Goal: Browse casually: Explore the website without a specific task or goal

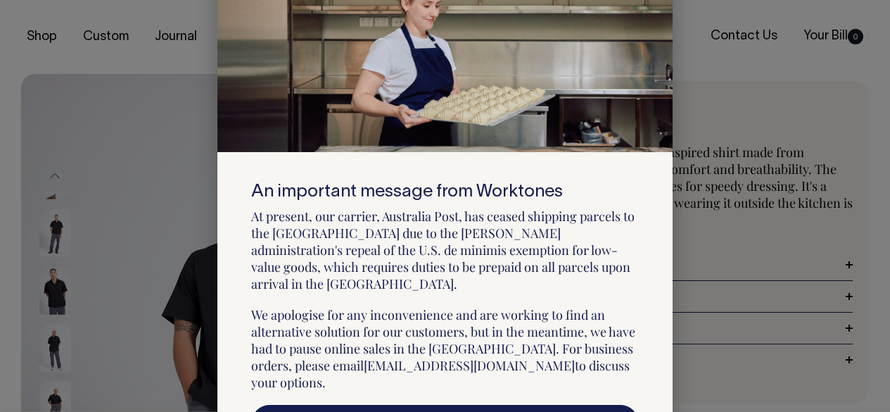
select select "Black"
click at [860, 102] on div at bounding box center [445, 206] width 890 height 412
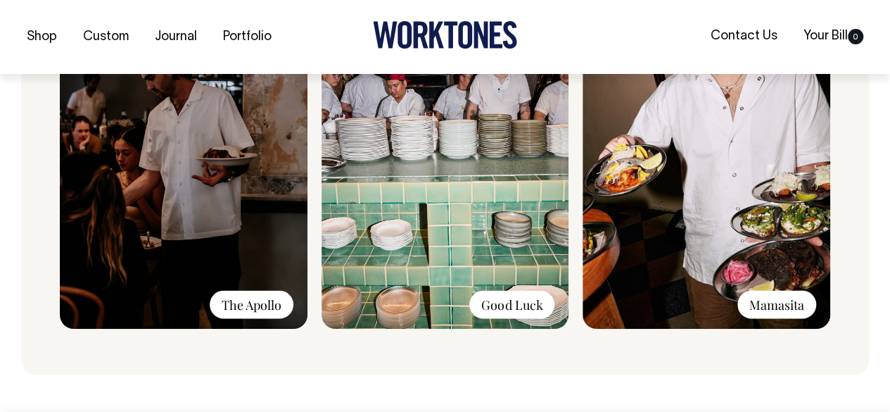
scroll to position [1267, 0]
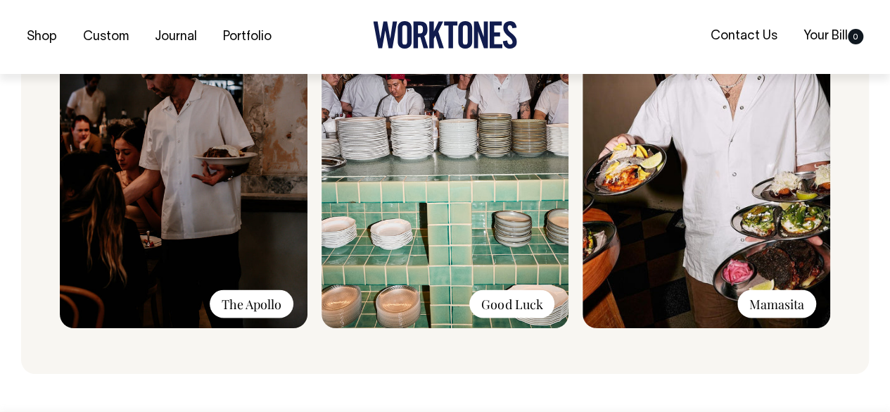
click at [666, 244] on img at bounding box center [707, 139] width 248 height 377
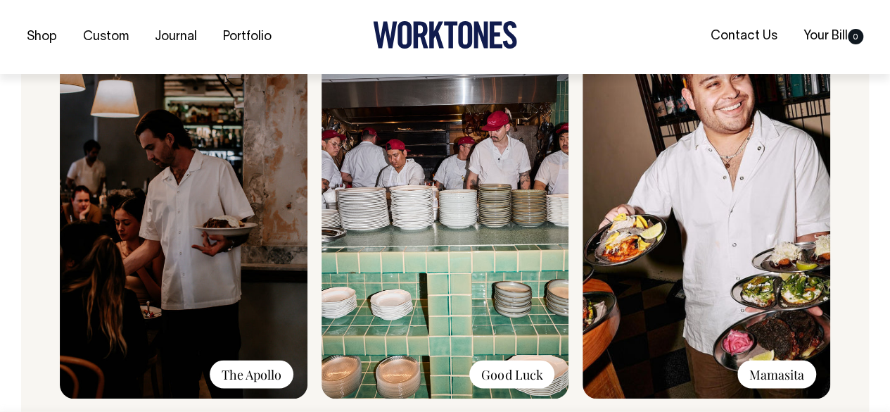
click at [683, 241] on img at bounding box center [707, 210] width 248 height 377
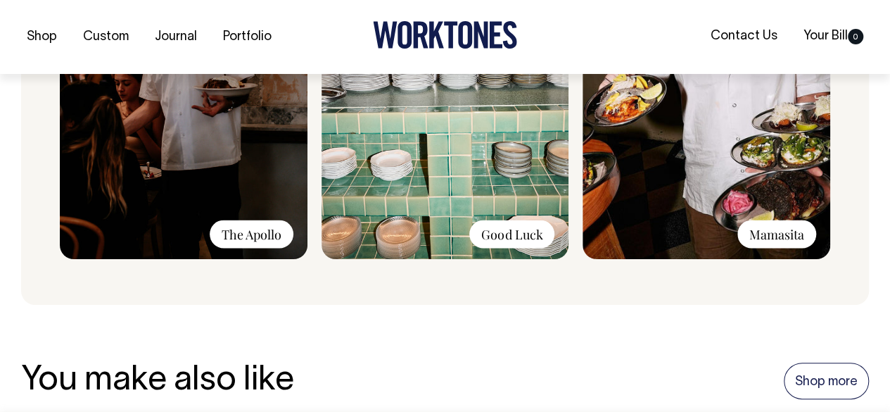
click at [784, 239] on div "Mamasita" at bounding box center [777, 234] width 79 height 28
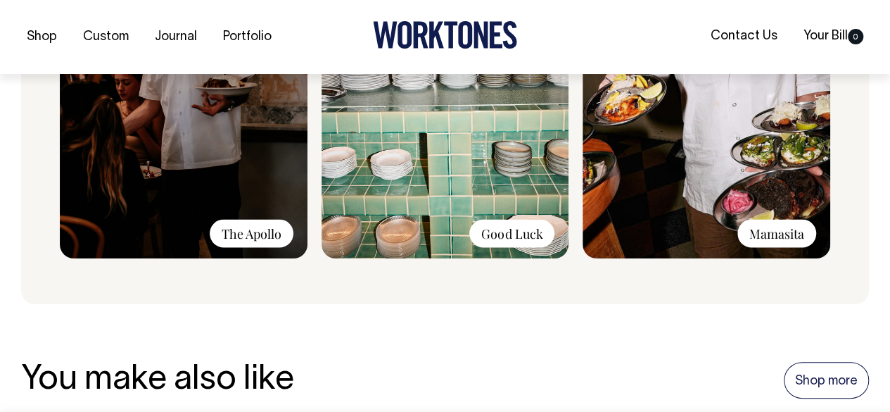
scroll to position [1337, 0]
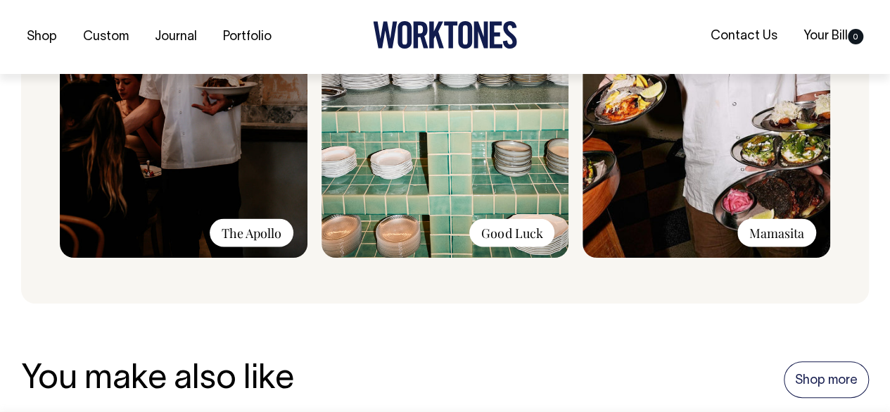
click at [259, 233] on div "The Apollo" at bounding box center [252, 233] width 84 height 28
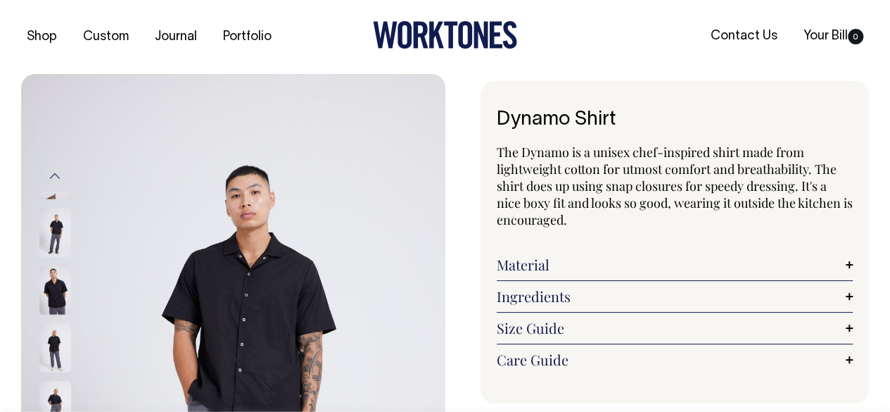
scroll to position [0, 0]
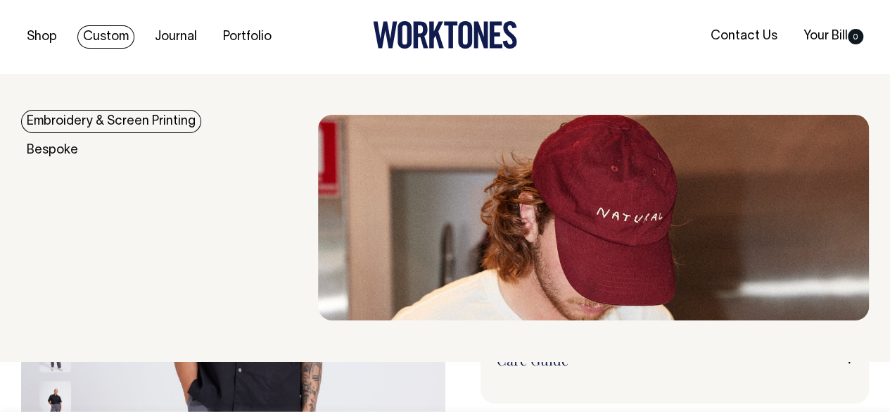
click at [100, 30] on link "Custom" at bounding box center [105, 36] width 57 height 23
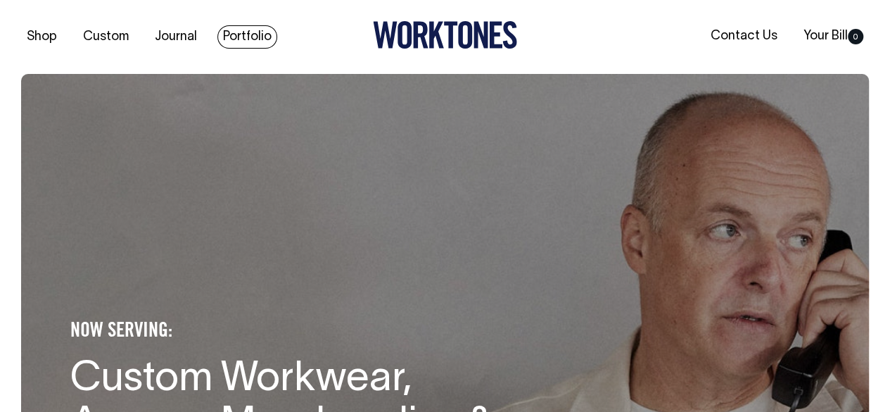
click at [252, 44] on link "Portfolio" at bounding box center [248, 36] width 60 height 23
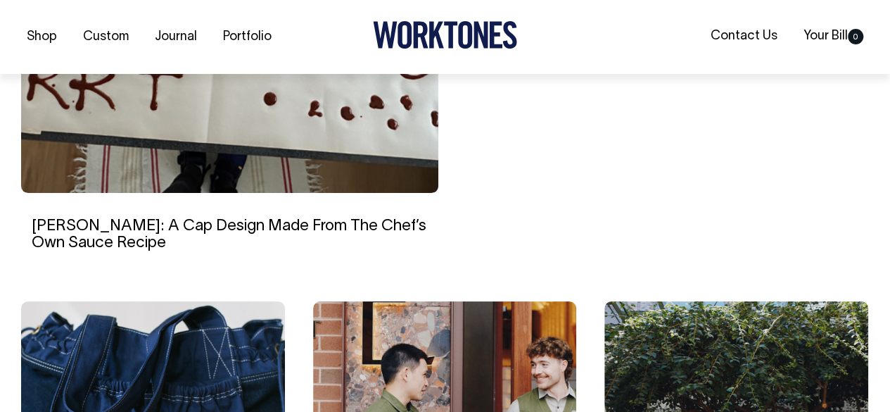
scroll to position [704, 0]
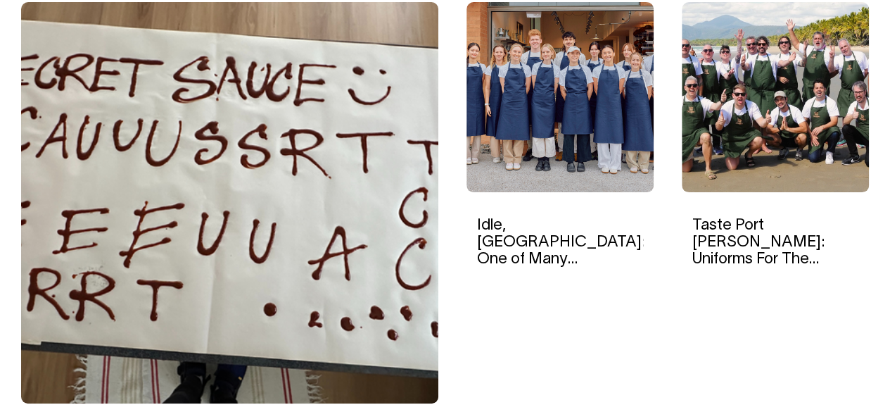
click at [181, 181] on img at bounding box center [229, 202] width 417 height 401
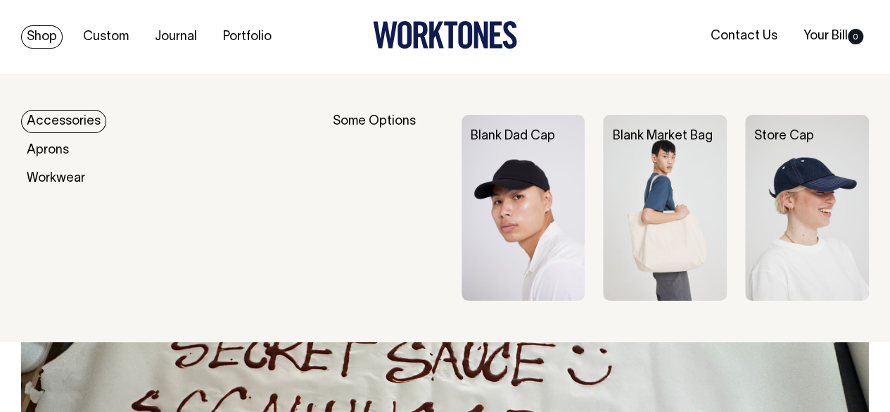
click at [45, 39] on link "Shop" at bounding box center [42, 36] width 42 height 23
